Goal: Task Accomplishment & Management: Use online tool/utility

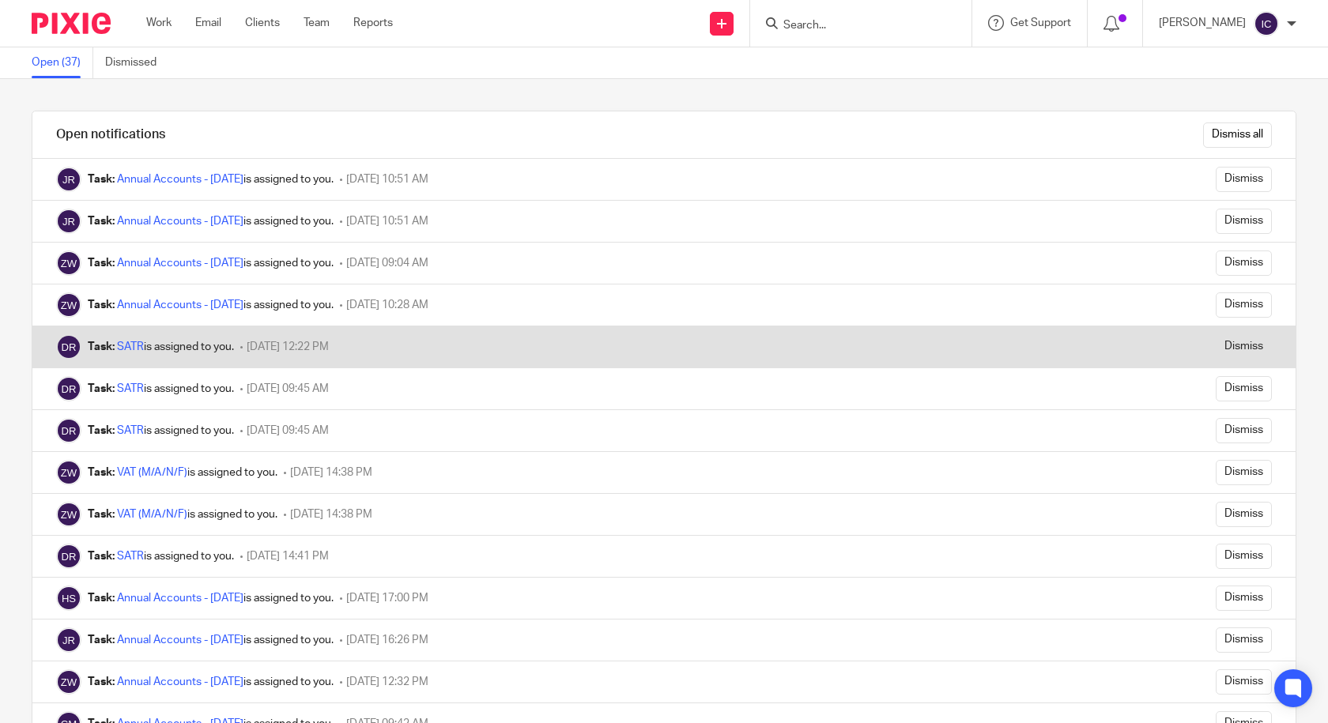
click at [270, 345] on span "[DATE] 12:22 PM" at bounding box center [288, 346] width 82 height 11
click at [100, 339] on div "Task: SATR is assigned to you." at bounding box center [161, 347] width 146 height 16
click at [123, 344] on link "SATR" at bounding box center [130, 346] width 27 height 11
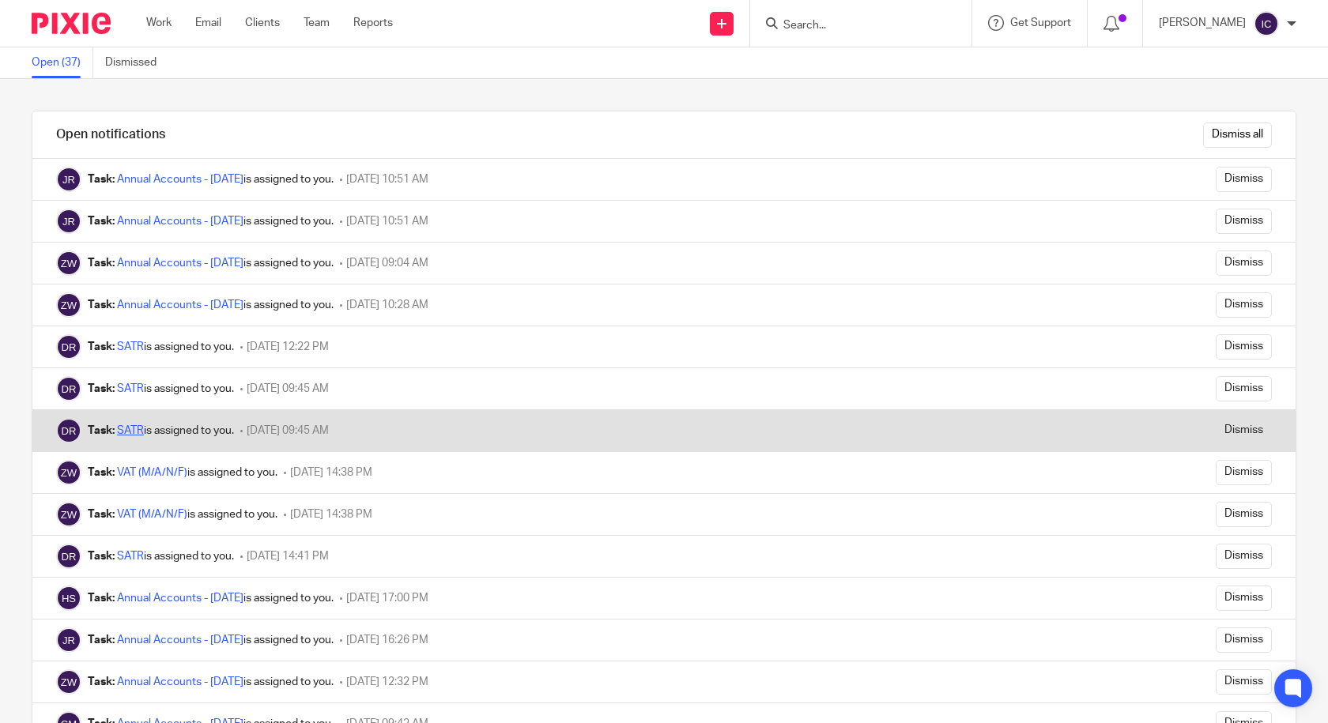
click at [140, 427] on link "SATR" at bounding box center [130, 430] width 27 height 11
